Goal: Information Seeking & Learning: Learn about a topic

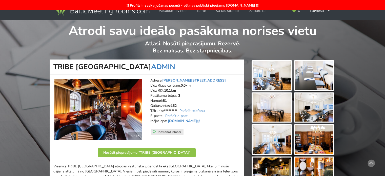
scroll to position [101, 0]
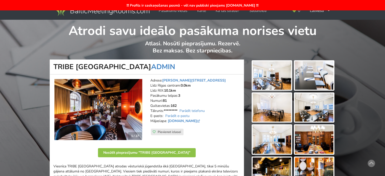
scroll to position [76, 0]
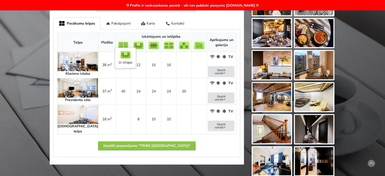
scroll to position [76, 0]
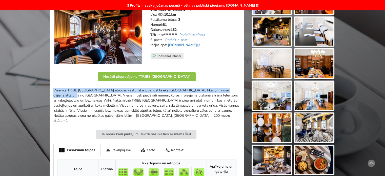
drag, startPoint x: 52, startPoint y: 88, endPoint x: 239, endPoint y: 89, distance: 187.6
click at [239, 89] on div "1 / 27 Adrese: [PERSON_NAME][STREET_ADDRESS] Rīgas centram: 0.0km Līdz RIX: 10.…" at bounding box center [147, 144] width 194 height 293
copy p "Viesnīca TRIBE [GEOGRAPHIC_DATA] atrodas vēsturiskā jūgendstila ēkā [GEOGRAPHIC…"
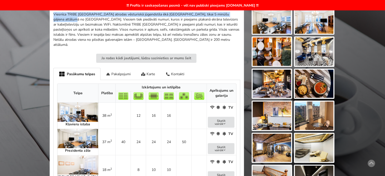
scroll to position [177, 0]
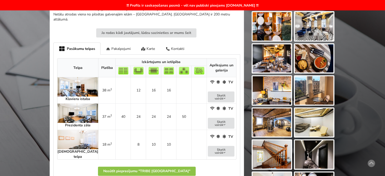
click at [161, 87] on td "16" at bounding box center [168, 90] width 15 height 26
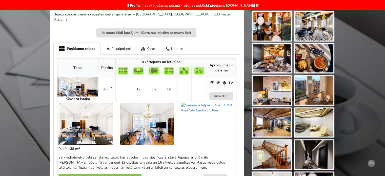
scroll to position [202, 0]
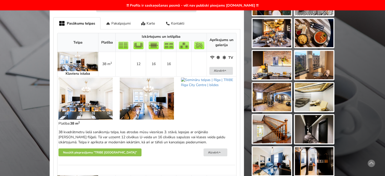
drag, startPoint x: 144, startPoint y: 132, endPoint x: 163, endPoint y: 135, distance: 18.4
click at [162, 135] on div "38 kvadrātmetru lielā sanāksmju telpa, kas atrodas mūsu viesnīcas 3. stāvā, lep…" at bounding box center [146, 136] width 176 height 15
drag, startPoint x: 164, startPoint y: 135, endPoint x: 173, endPoint y: 136, distance: 9.9
click at [164, 135] on div "38 kvadrātmetru lielā sanāksmju telpa, kas atrodas mūsu viesnīcas 3. stāvā, lep…" at bounding box center [146, 136] width 176 height 15
drag, startPoint x: 149, startPoint y: 134, endPoint x: 106, endPoint y: 129, distance: 43.5
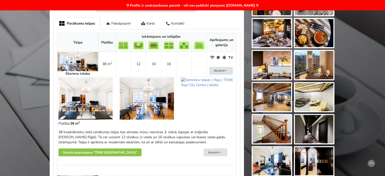
click at [106, 129] on div "38 kvadrātmetru lielā sanāksmju telpa, kas atrodas mūsu viesnīcas 3. stāvā, lep…" at bounding box center [146, 136] width 176 height 15
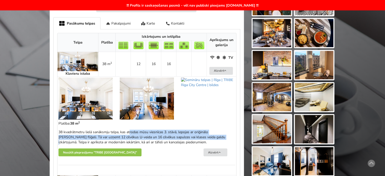
drag, startPoint x: 141, startPoint y: 129, endPoint x: 180, endPoint y: 131, distance: 39.3
click at [180, 131] on div "38 kvadrātmetru lielā sanāksmju telpa, kas atrodas mūsu viesnīcas 3. stāvā, lep…" at bounding box center [146, 136] width 176 height 15
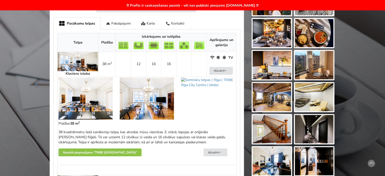
scroll to position [76, 0]
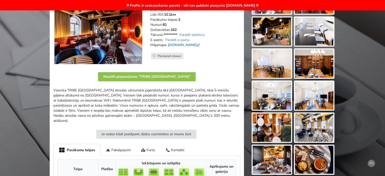
drag, startPoint x: 125, startPoint y: 144, endPoint x: 143, endPoint y: 145, distance: 18.0
click at [125, 144] on div "Pakalpojumi" at bounding box center [117, 150] width 35 height 12
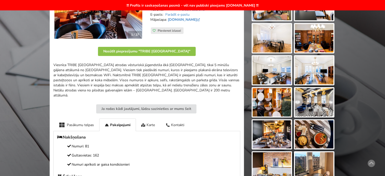
scroll to position [152, 0]
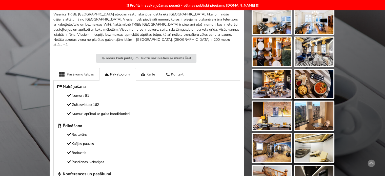
drag, startPoint x: 82, startPoint y: 89, endPoint x: 109, endPoint y: 93, distance: 27.6
click at [108, 93] on p "Numuri: 81" at bounding box center [146, 96] width 179 height 6
drag, startPoint x: 109, startPoint y: 93, endPoint x: 116, endPoint y: 110, distance: 18.4
drag, startPoint x: 116, startPoint y: 111, endPoint x: 89, endPoint y: 91, distance: 33.1
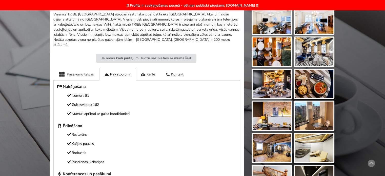
click at [88, 93] on p "Numuri: 81" at bounding box center [146, 96] width 179 height 6
drag, startPoint x: 83, startPoint y: 86, endPoint x: 120, endPoint y: 113, distance: 46.5
